Goal: Find specific page/section: Find specific page/section

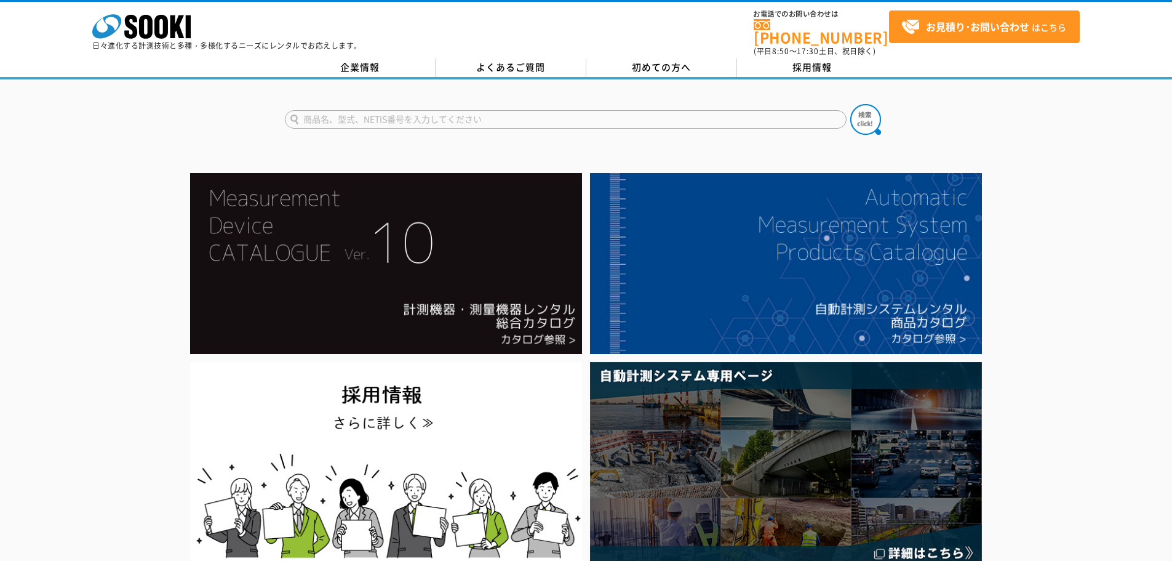
click at [401, 113] on input "text" at bounding box center [566, 119] width 562 height 18
paste input "SOKWR100"
type input "SOKWR100"
click at [851, 104] on button at bounding box center [866, 119] width 31 height 31
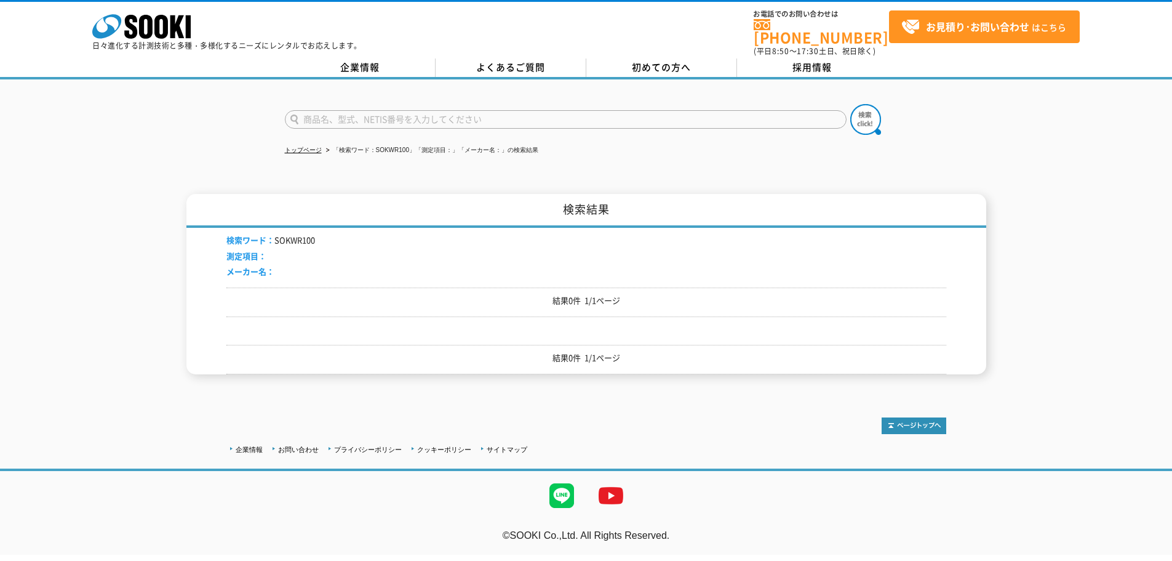
click at [399, 110] on input "text" at bounding box center [566, 119] width 562 height 18
paste input "SOKWR100"
type input "SOKW"
click at [871, 117] on img at bounding box center [866, 119] width 31 height 31
click at [411, 113] on input "text" at bounding box center [566, 119] width 562 height 18
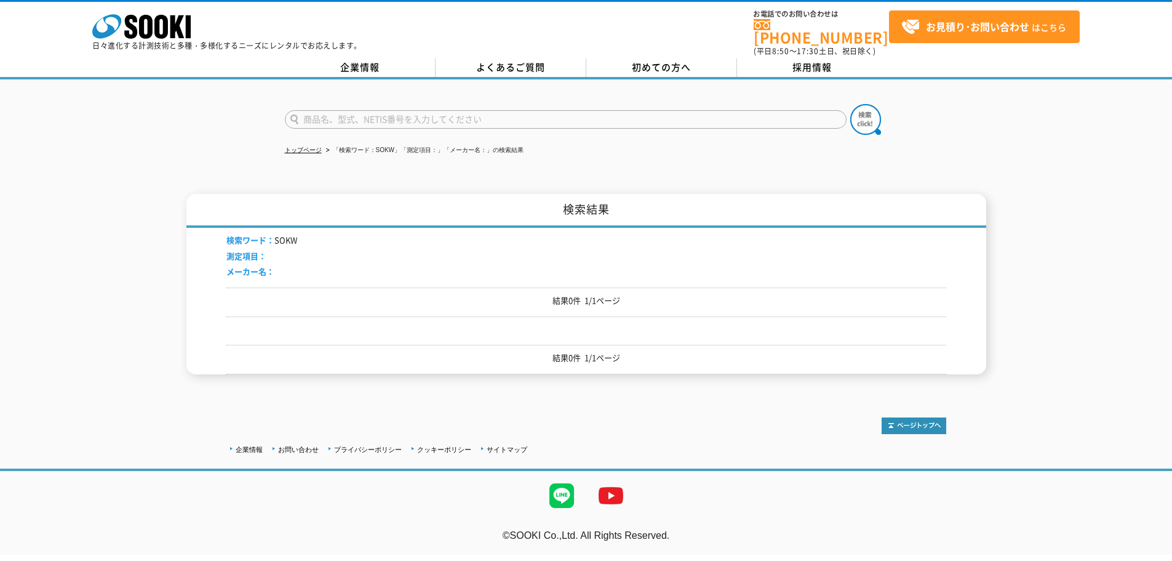
paste input "SOKWR100"
click at [322, 110] on input "SOKWR100" at bounding box center [566, 119] width 562 height 18
click at [422, 111] on input "SOK-WR100" at bounding box center [566, 119] width 562 height 18
type input "SOK-W"
click at [851, 104] on button at bounding box center [866, 119] width 31 height 31
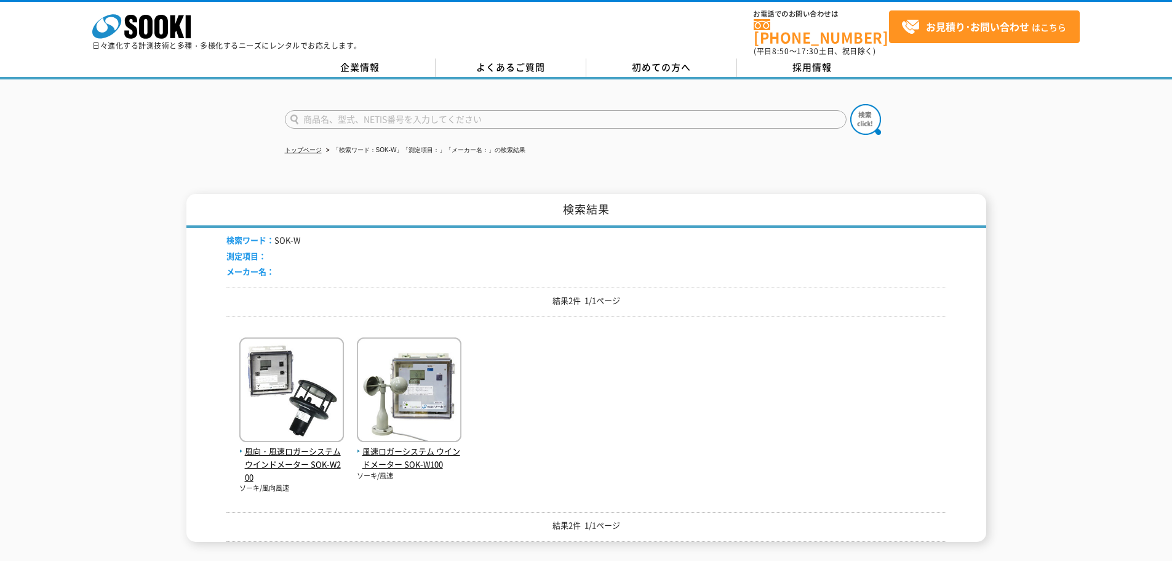
scroll to position [123, 0]
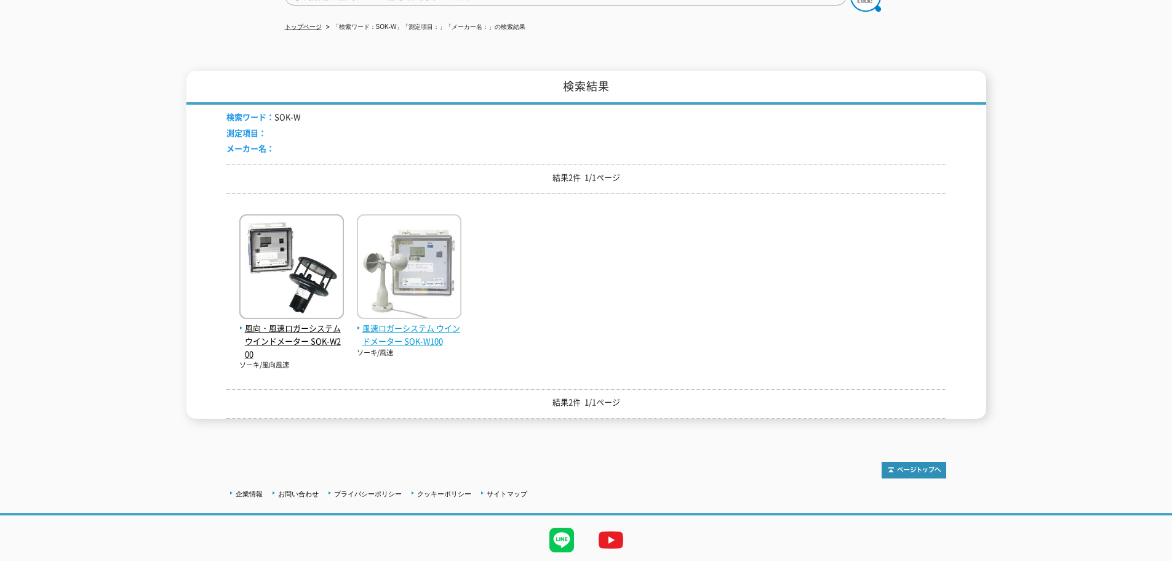
click at [427, 330] on span "風速ロガーシステム ウインドメーター SOK-W100" at bounding box center [409, 335] width 105 height 26
